Goal: Task Accomplishment & Management: Use online tool/utility

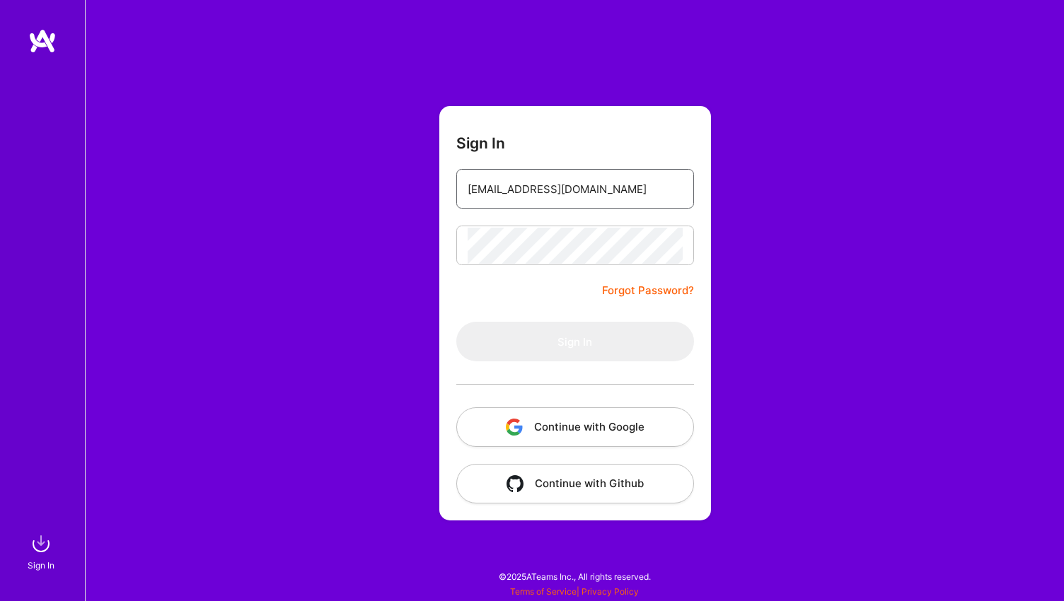
click at [648, 194] on input "[EMAIL_ADDRESS][DOMAIN_NAME]" at bounding box center [574, 189] width 215 height 36
type input "[EMAIL_ADDRESS][DOMAIN_NAME]"
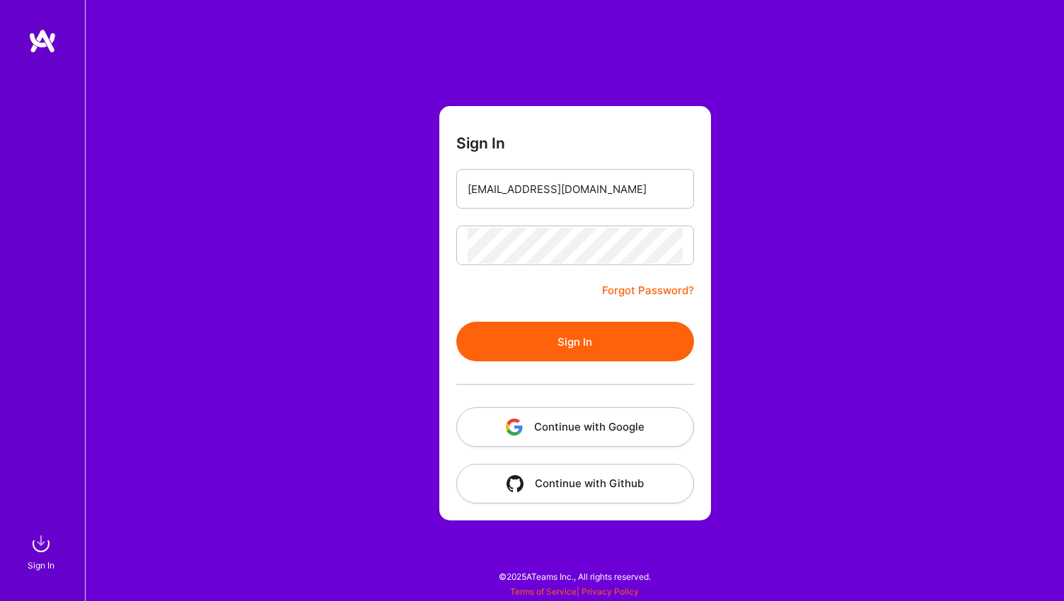
click at [569, 336] on button "Sign In" at bounding box center [575, 342] width 238 height 40
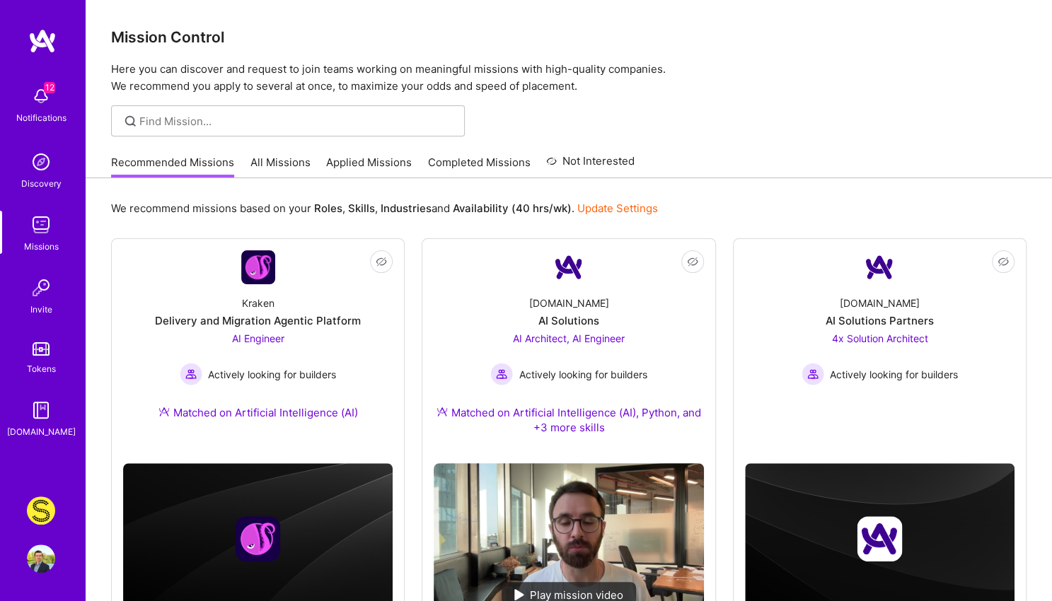
click at [41, 523] on img at bounding box center [41, 510] width 28 height 28
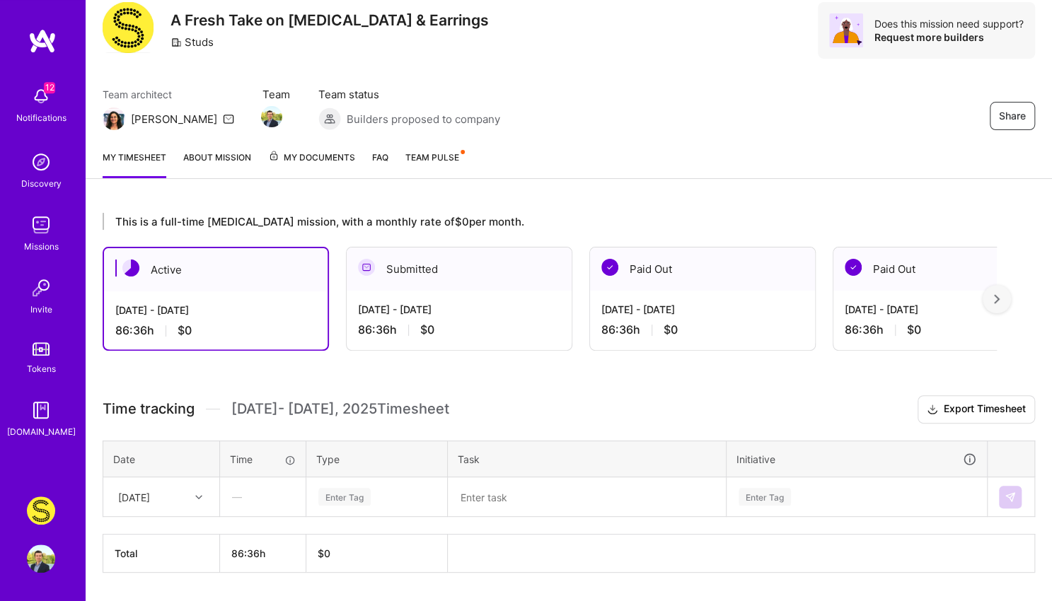
scroll to position [24, 0]
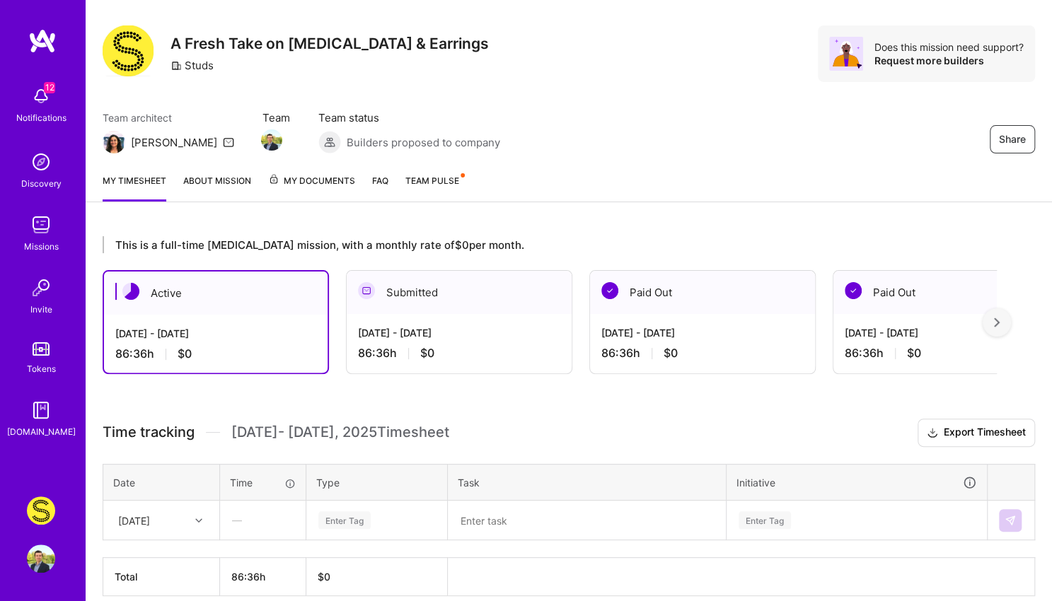
click at [331, 183] on span "My Documents" at bounding box center [311, 181] width 87 height 16
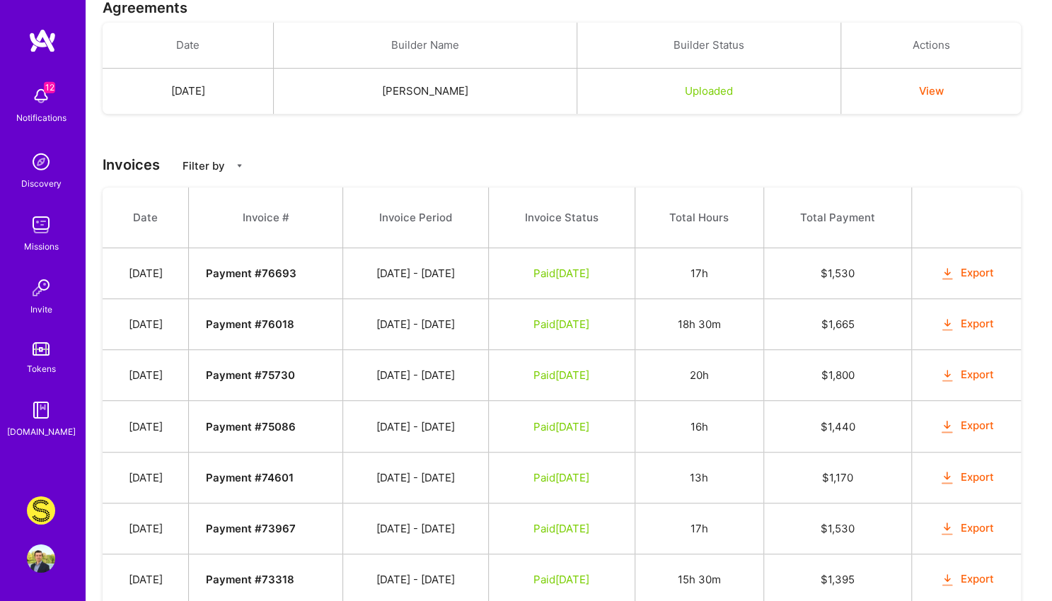
scroll to position [368, 0]
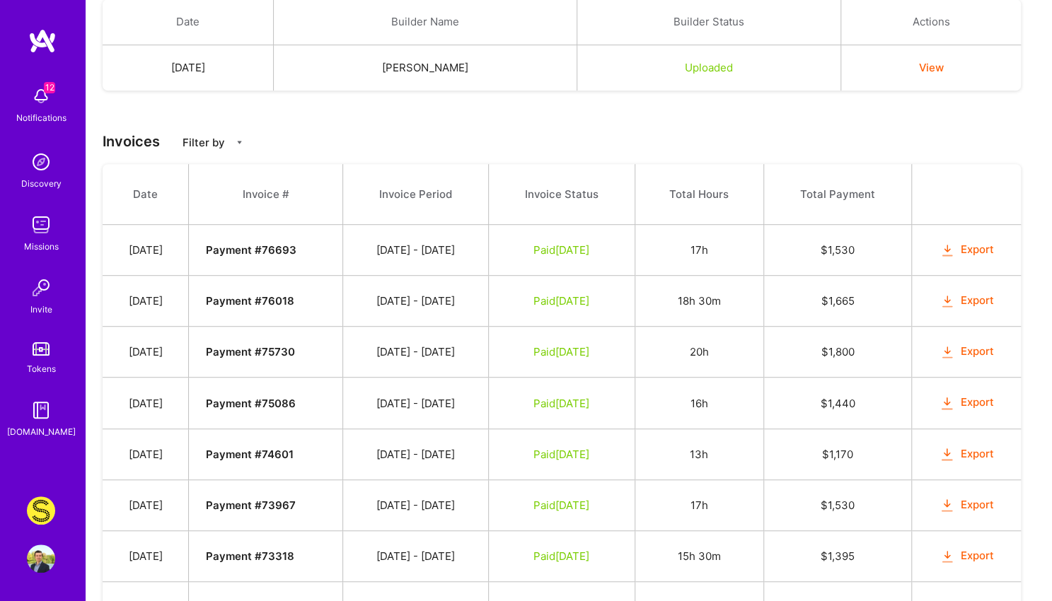
click at [966, 298] on button "Export" at bounding box center [965, 301] width 55 height 16
click at [963, 244] on button "Export" at bounding box center [965, 250] width 55 height 16
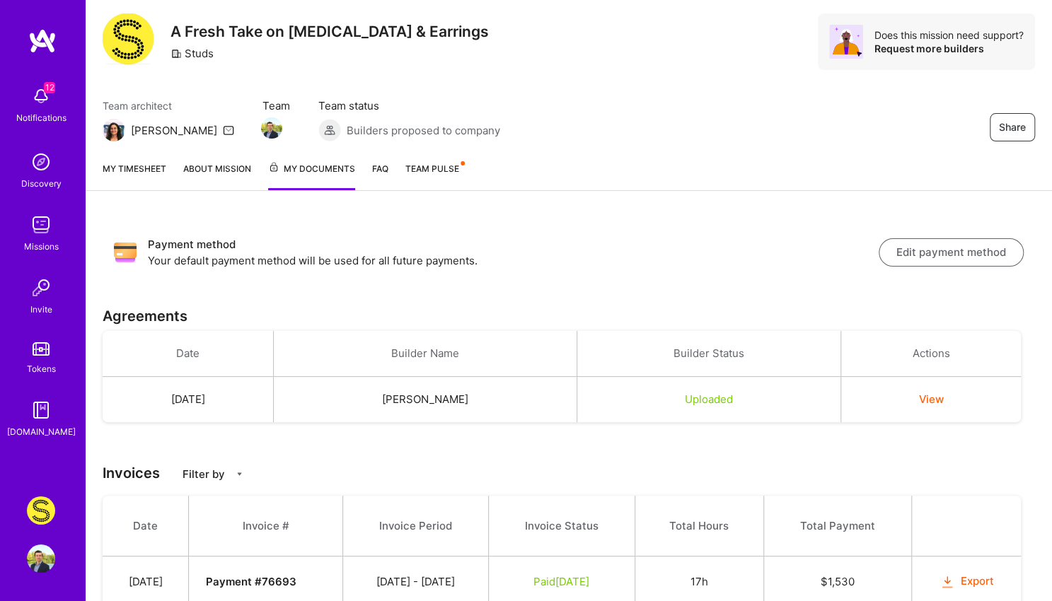
scroll to position [0, 0]
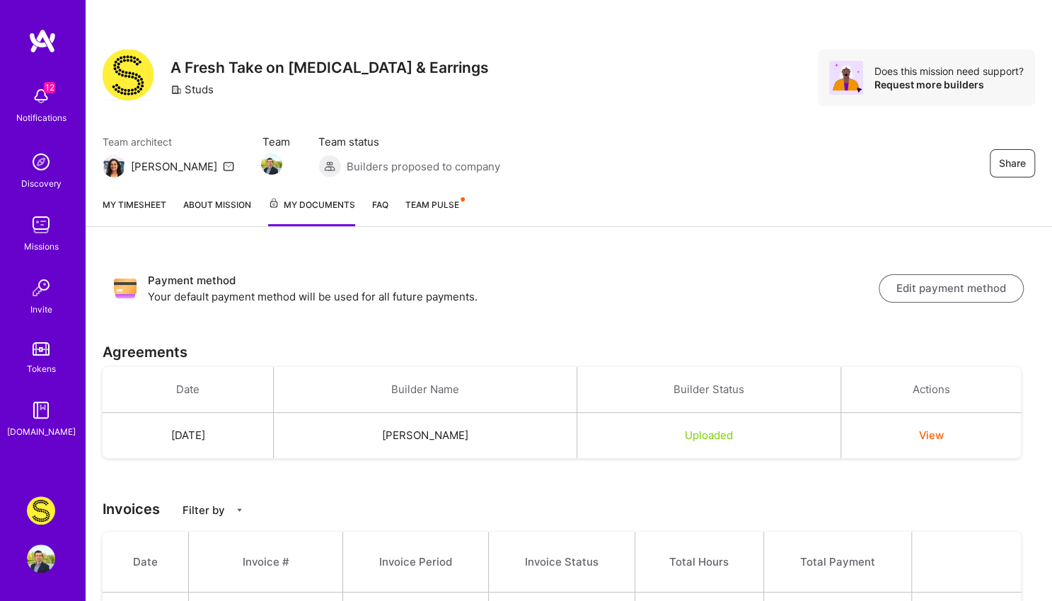
click at [158, 205] on link "My timesheet" at bounding box center [135, 211] width 64 height 29
